Goal: Communication & Community: Participate in discussion

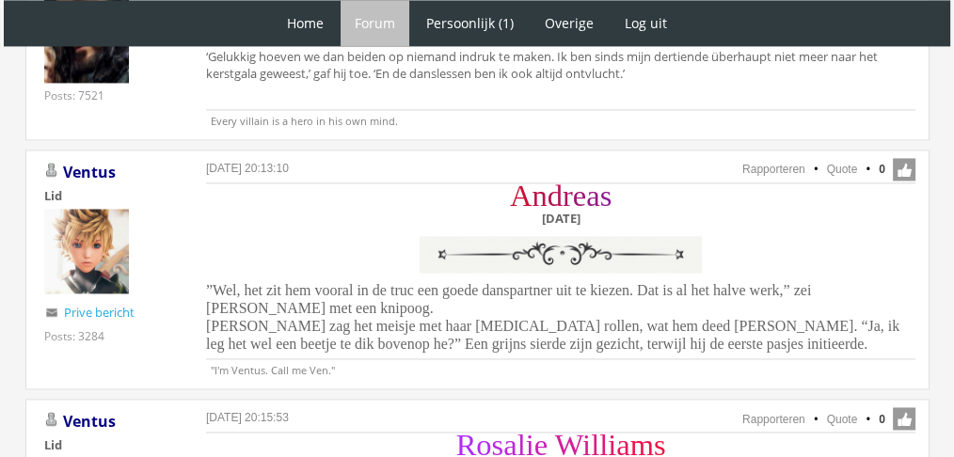
scroll to position [2860, 0]
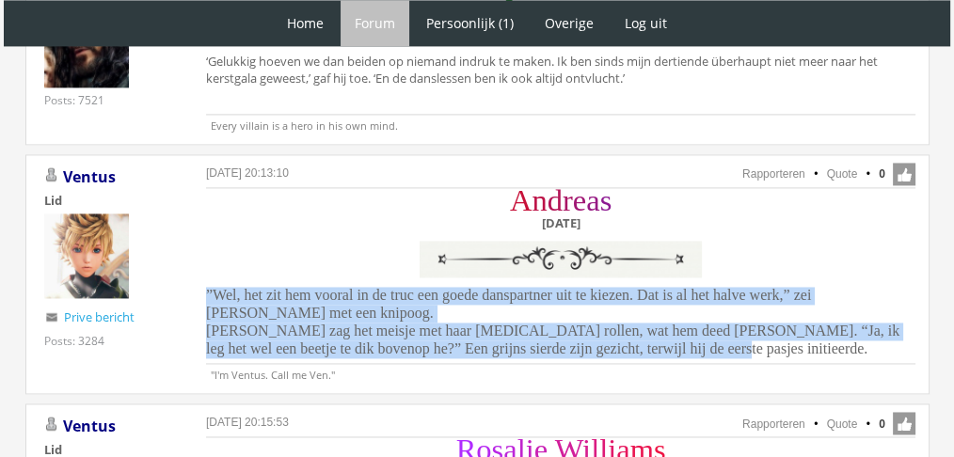
drag, startPoint x: 679, startPoint y: 311, endPoint x: 201, endPoint y: 260, distance: 480.5
click at [201, 260] on div "8 oktober 2025 om 20:13:10 Rapporteren Quote 0 Acties: Rapporteren Quote Ventus…" at bounding box center [477, 274] width 904 height 240
copy span "”Wel, het zit hem vooral in de truc een goede danspartner uit te kiezen. Dat is…"
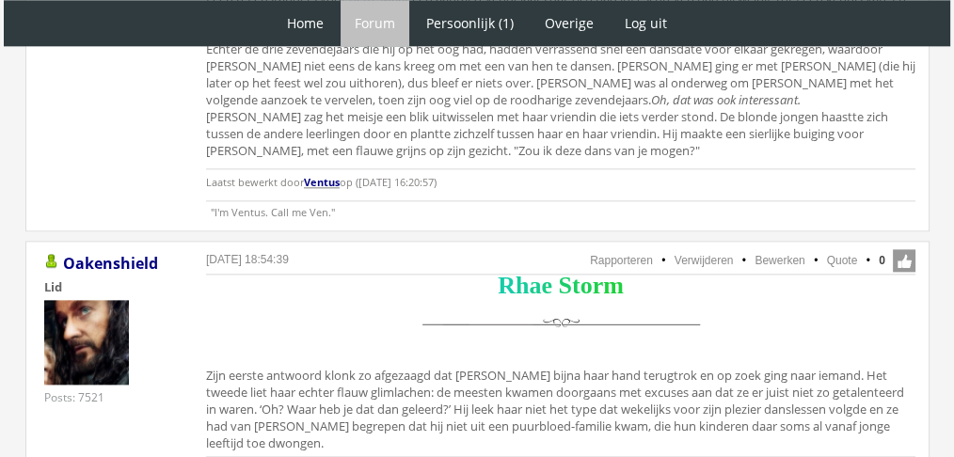
scroll to position [2302, 0]
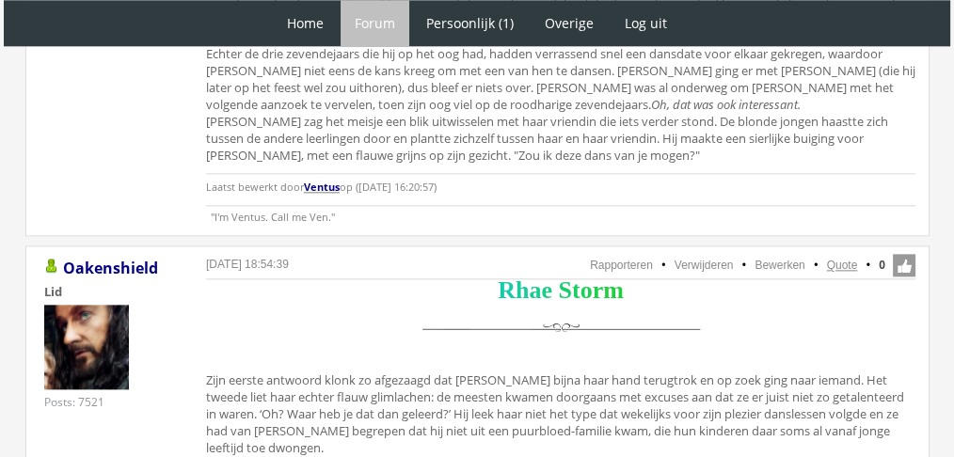
click at [844, 259] on link "Quote" at bounding box center [842, 265] width 31 height 13
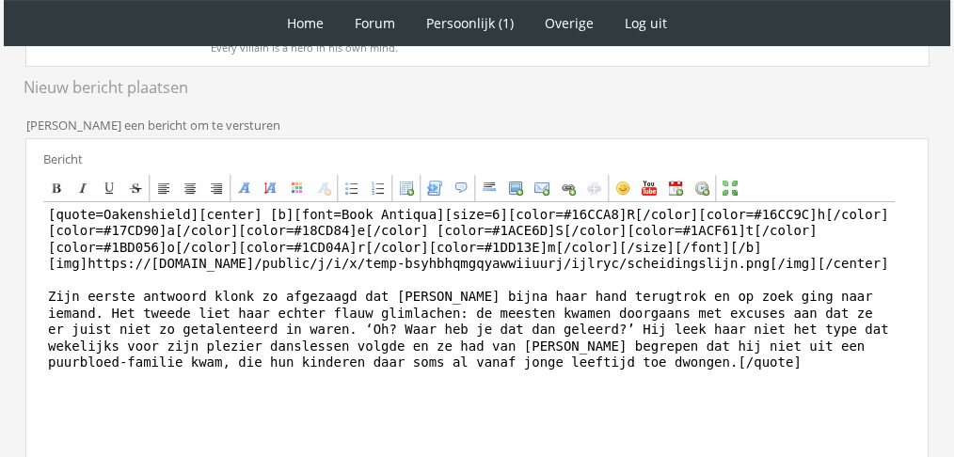
scroll to position [546, 0]
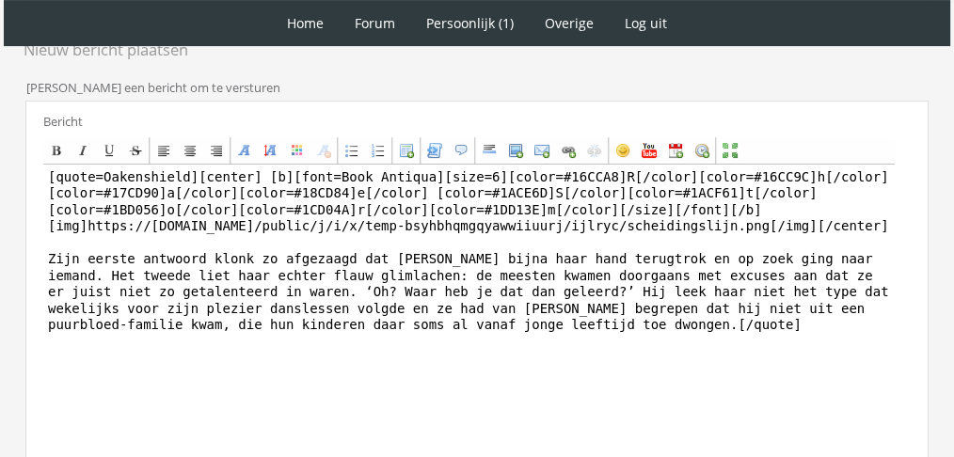
click at [948, 347] on html "1 Home Forum Forum index Actieve topics Mijn topics Persoonlijk (1) Profiel Pri…" at bounding box center [477, 69] width 954 height 1226
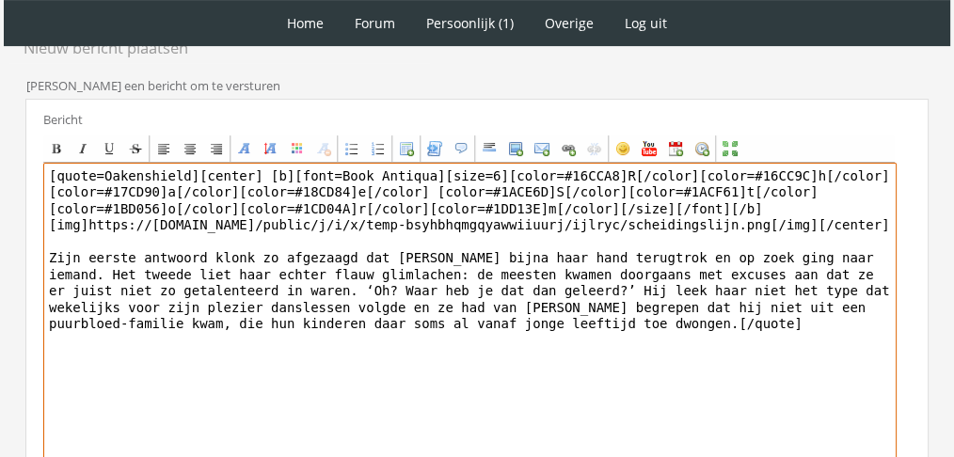
click at [530, 362] on textarea "[quote=Oakenshield][center] [b][font=Book Antiqua][size=6][color=#16CCA8]R[/col…" at bounding box center [469, 337] width 853 height 349
paste textarea "[PERSON_NAME]. ‘Een beetje wel, ja.’ Het was verrassend hoe hij nogal doorzicht…"
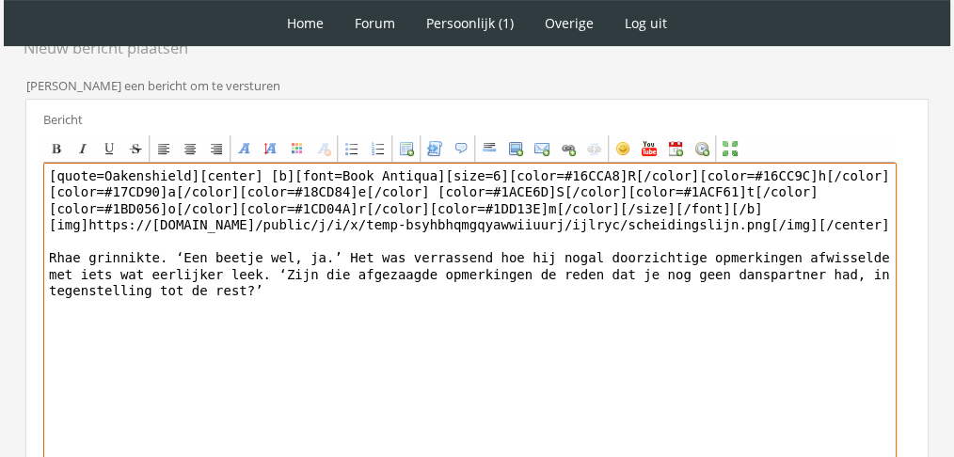
drag, startPoint x: 182, startPoint y: 166, endPoint x: 0, endPoint y: 136, distance: 184.8
click at [0, 136] on div "1 Home Forum Forum index Actieve topics Mijn topics Persoonlijk (1) Profiel Pri…" at bounding box center [477, 67] width 954 height 1226
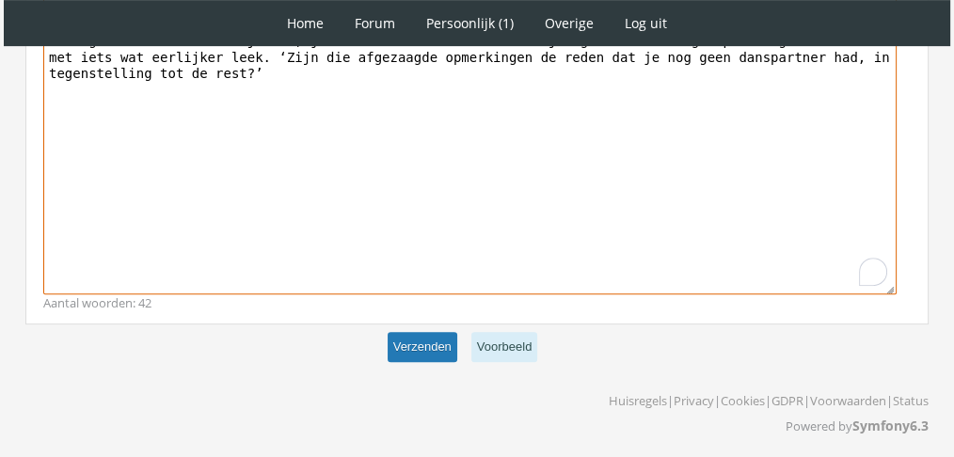
type textarea "[center] [b][font=Book Antiqua][size=6][color=#16CCA8]R[/color][color=#16CC9C]h…"
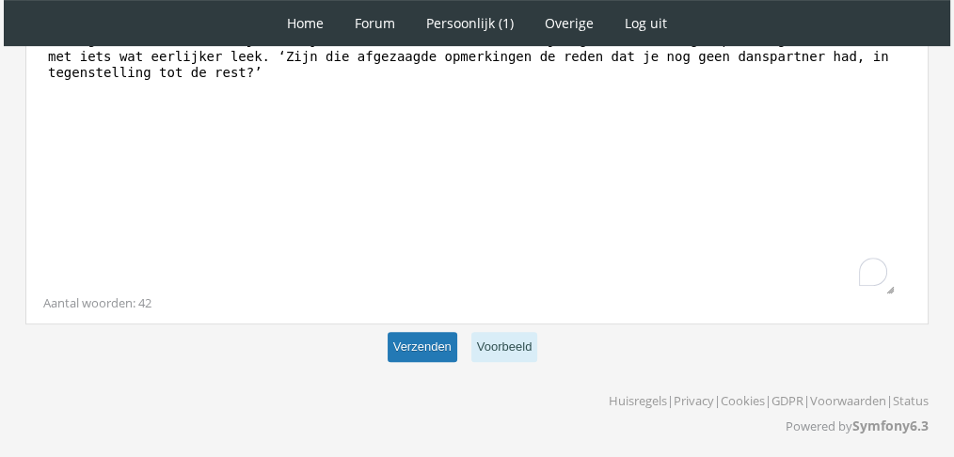
click at [410, 347] on button "Verzenden" at bounding box center [422, 347] width 70 height 31
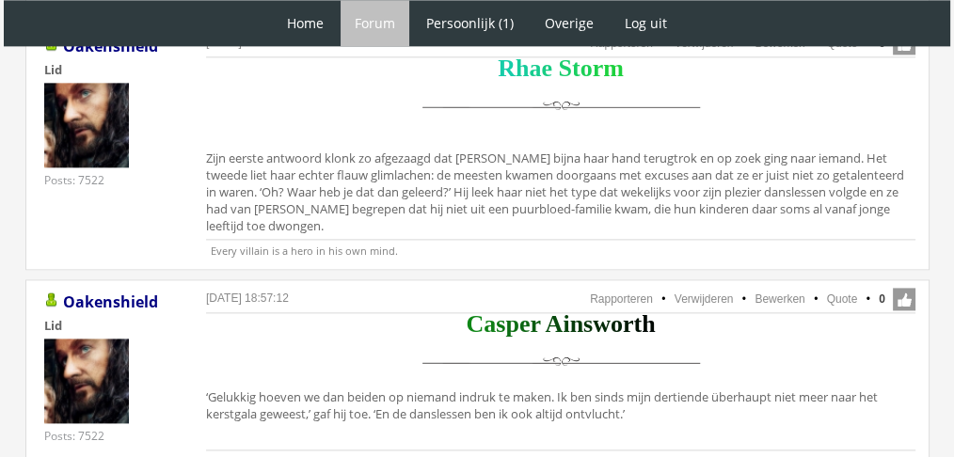
scroll to position [2554, 0]
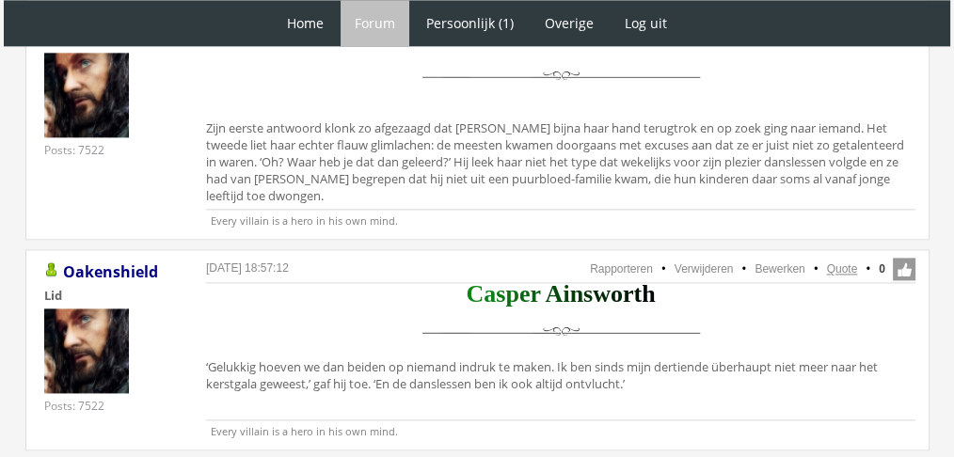
click at [846, 262] on link "Quote" at bounding box center [842, 268] width 31 height 13
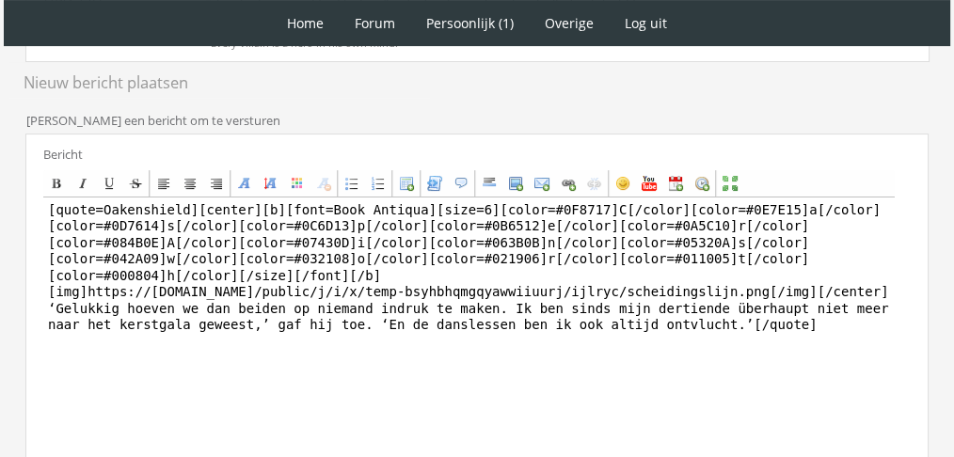
scroll to position [457, 0]
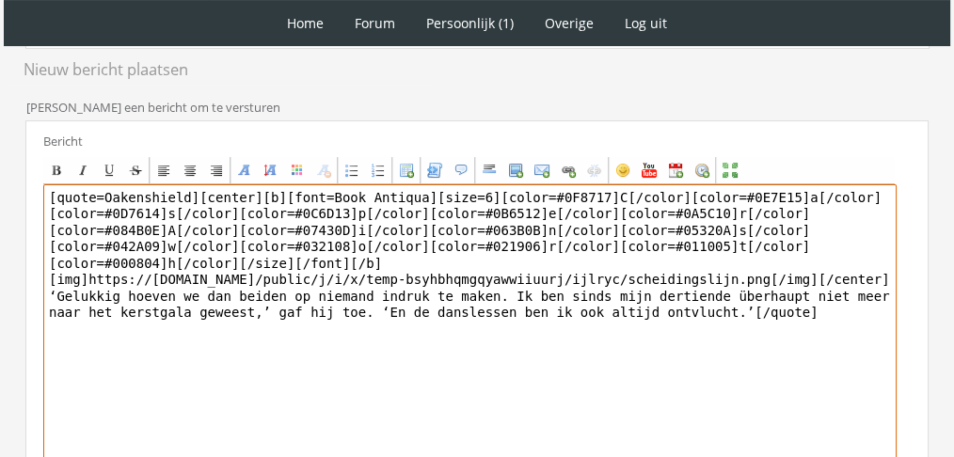
drag, startPoint x: 671, startPoint y: 355, endPoint x: 15, endPoint y: 293, distance: 659.3
click at [15, 293] on div "RPG Realm Ingelogd als Oakenshield Topics: Actieve topics | Mijn topics Het uni…" at bounding box center [477, 193] width 939 height 1011
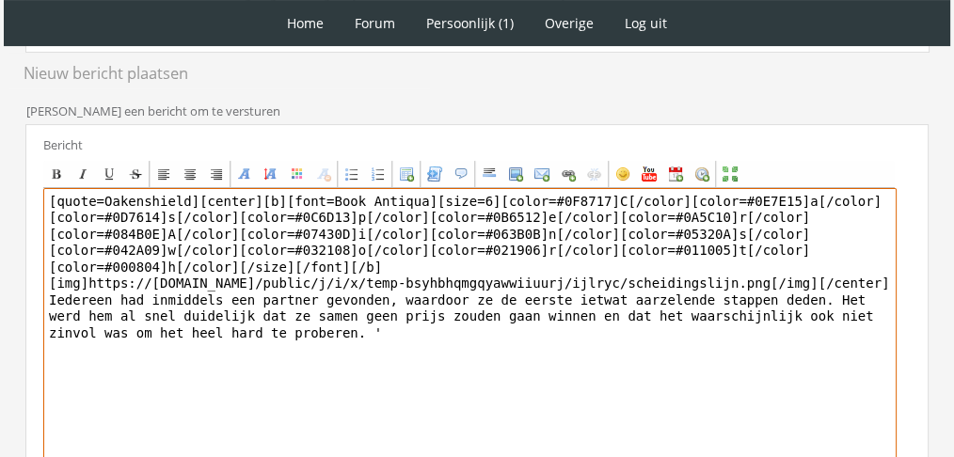
scroll to position [464, 0]
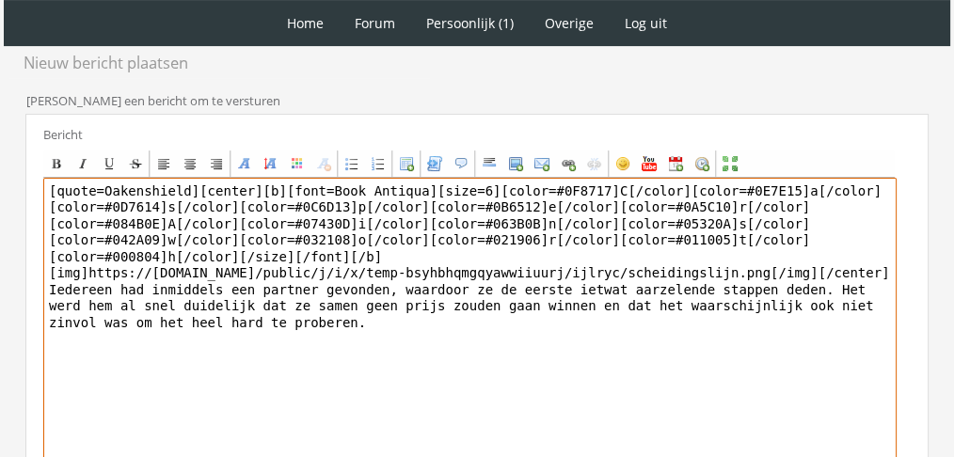
click at [89, 287] on textarea "[quote=Oakenshield][center][b][font=Book Antiqua][size=6][color=#0F8717]C[/colo…" at bounding box center [469, 352] width 853 height 349
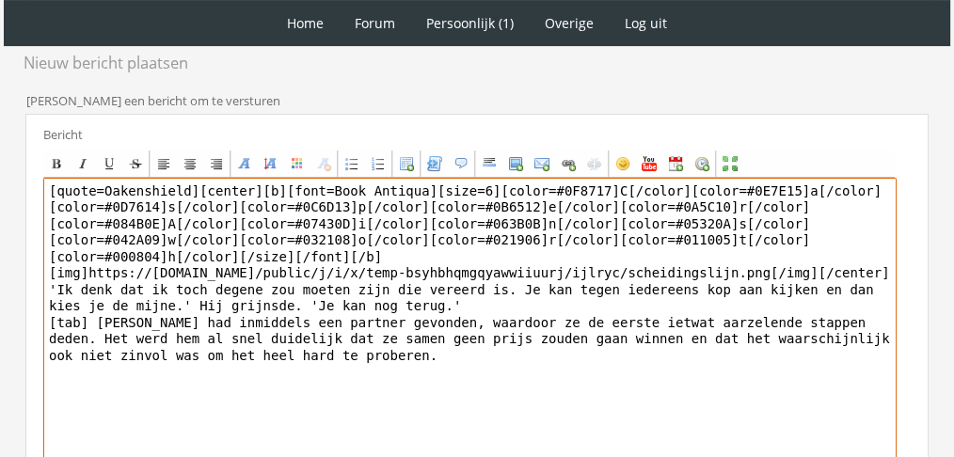
click at [527, 284] on textarea "[quote=Oakenshield][center][b][font=Book Antiqua][size=6][color=#0F8717]C[/colo…" at bounding box center [469, 352] width 853 height 349
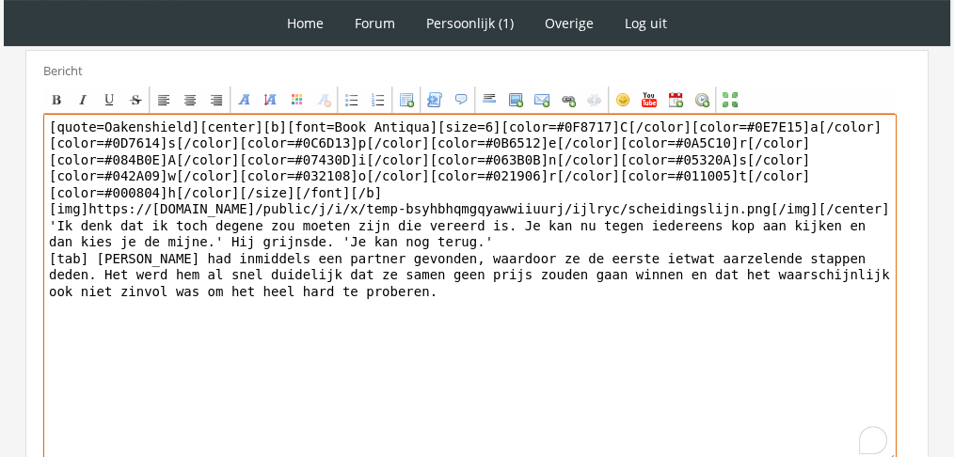
scroll to position [534, 0]
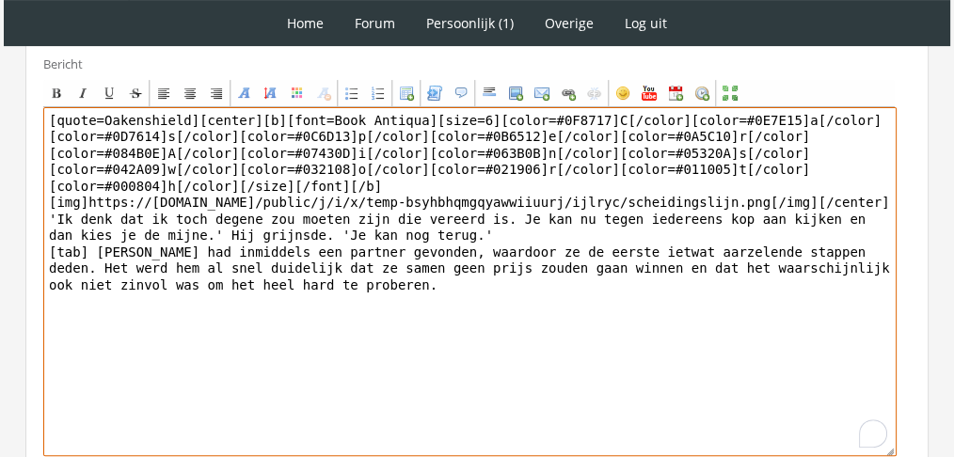
drag, startPoint x: 196, startPoint y: 116, endPoint x: 0, endPoint y: 71, distance: 200.5
click at [0, 71] on div "1 Home Forum Forum index Actieve topics Mijn topics Persoonlijk (1) Profiel Pri…" at bounding box center [477, 45] width 954 height 1159
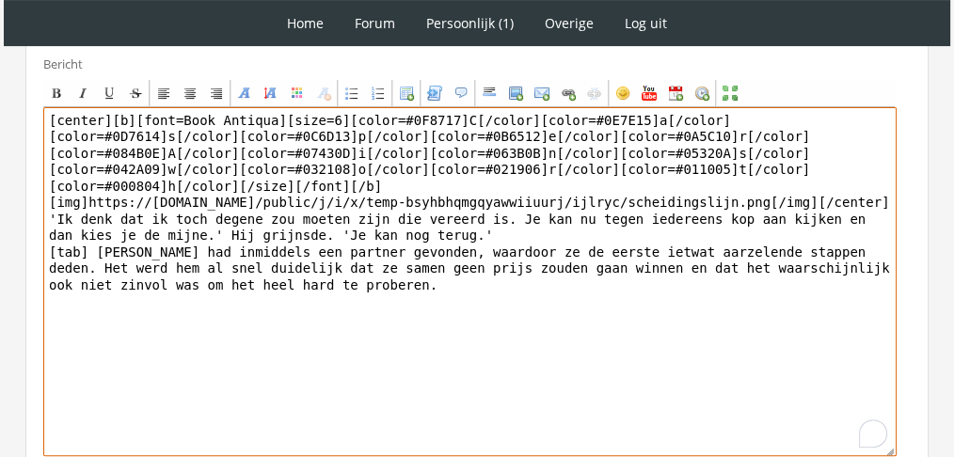
scroll to position [696, 0]
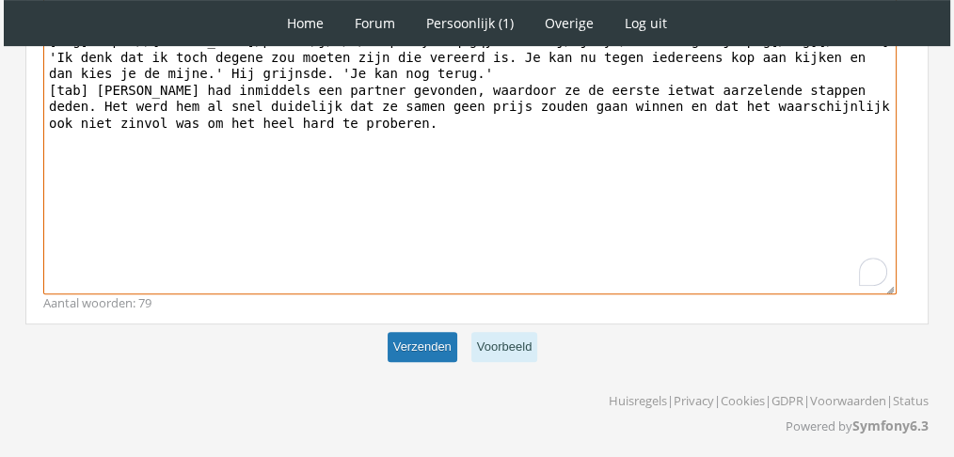
type textarea "[center][b][font=Book Antiqua][size=6][color=#0F8717]C[/color][color=#0E7E15]a[…"
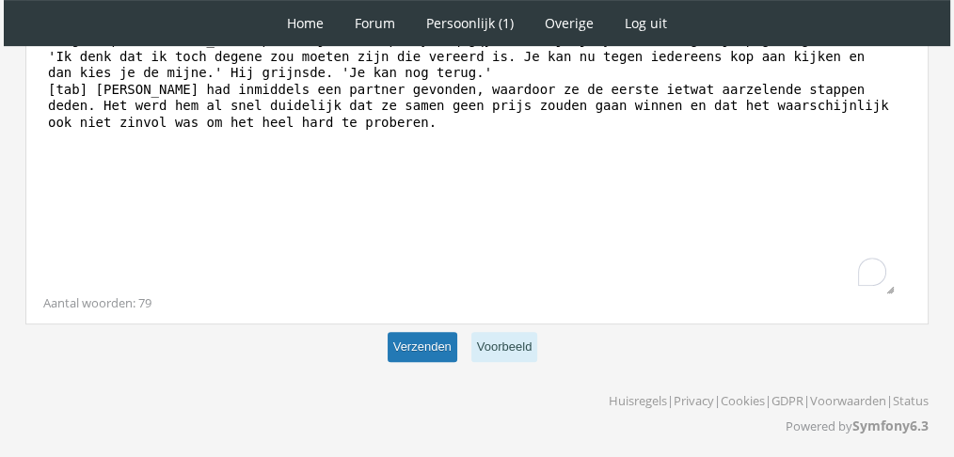
click at [433, 339] on button "Verzenden" at bounding box center [422, 347] width 70 height 31
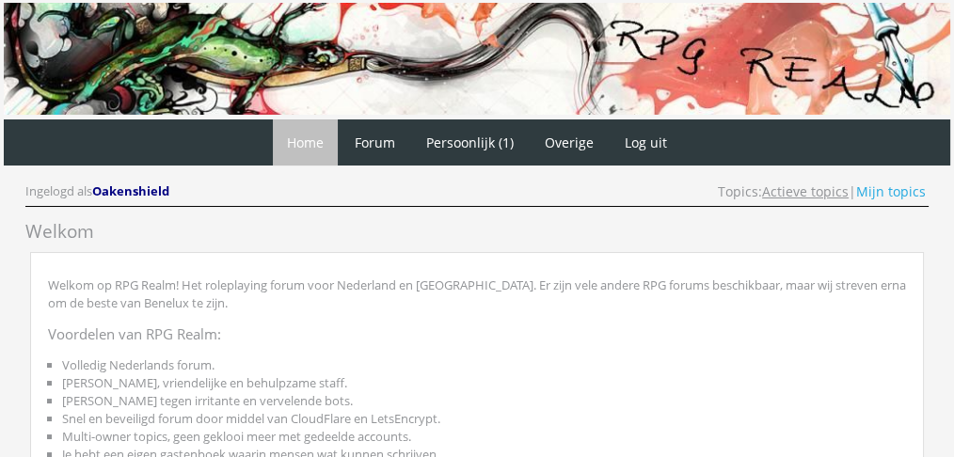
click at [791, 190] on link "Actieve topics" at bounding box center [805, 191] width 87 height 18
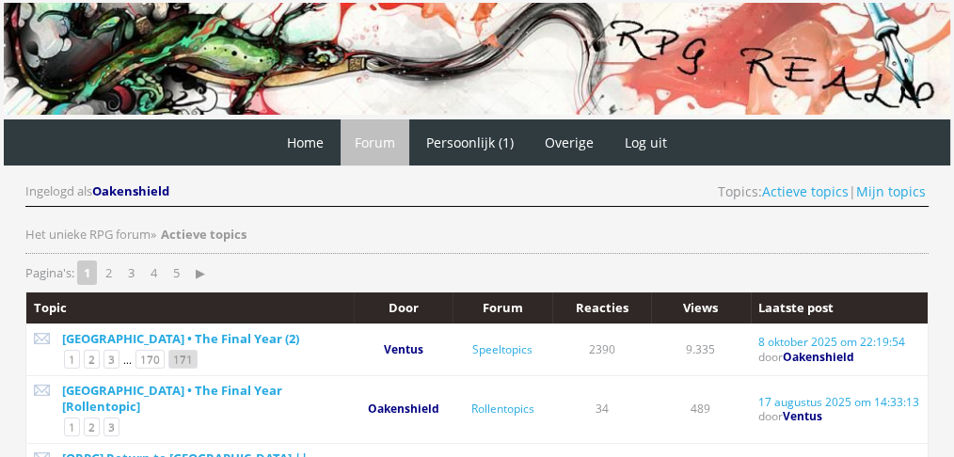
click at [177, 352] on link "171" at bounding box center [182, 359] width 29 height 19
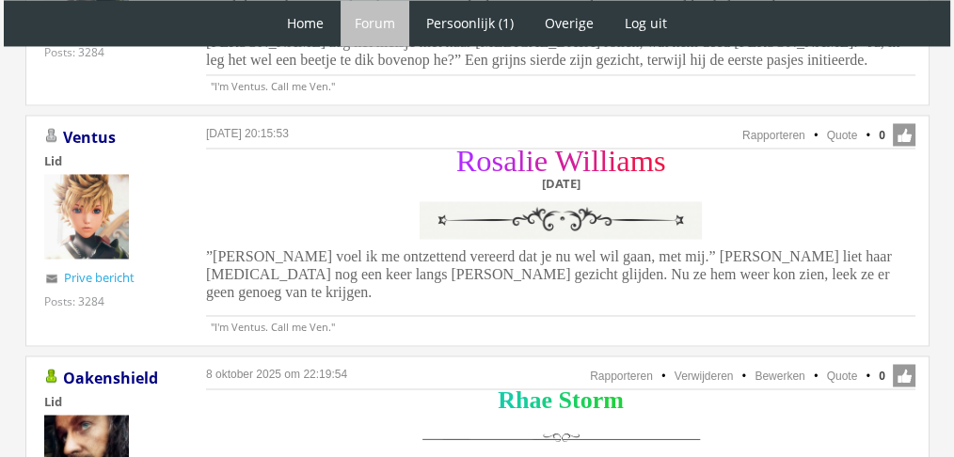
scroll to position [3133, 0]
